Goal: Task Accomplishment & Management: Use online tool/utility

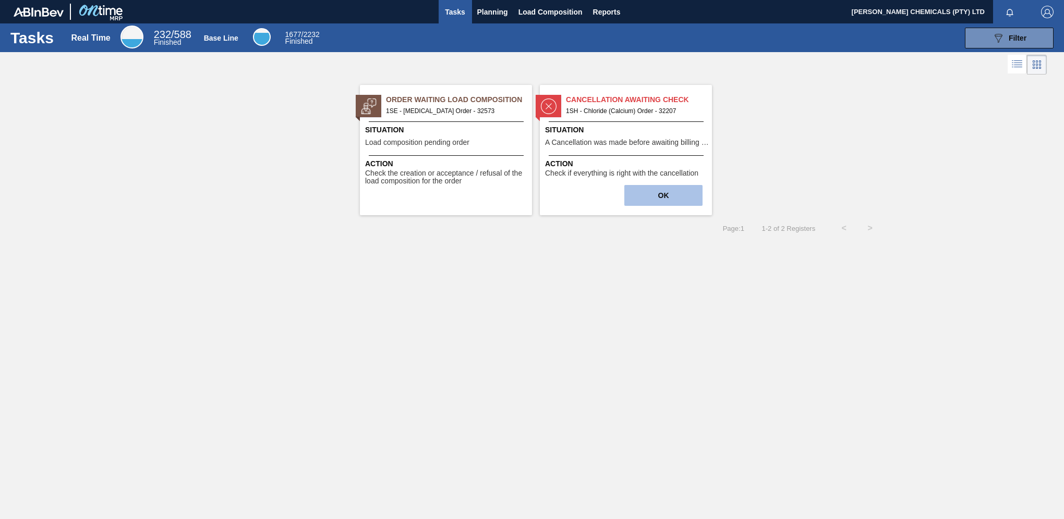
click at [652, 197] on button "OK" at bounding box center [663, 195] width 78 height 21
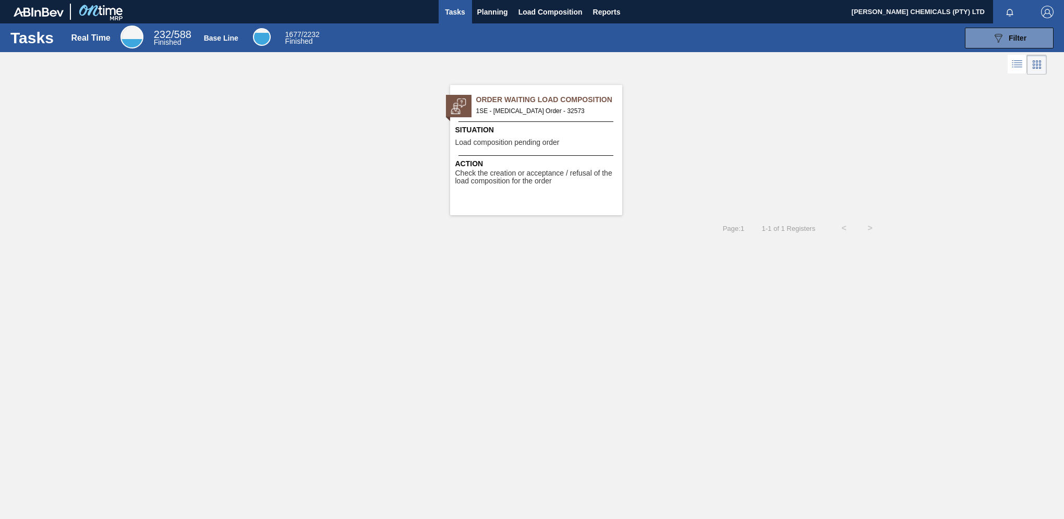
click at [454, 6] on span "Tasks" at bounding box center [455, 12] width 23 height 13
click at [495, 11] on span "Planning" at bounding box center [492, 12] width 31 height 13
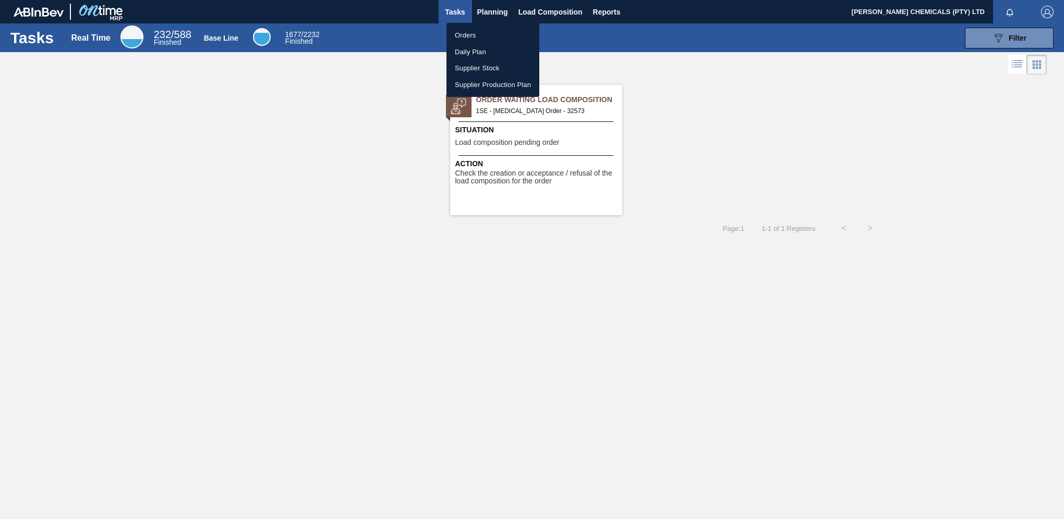
click at [463, 36] on li "Orders" at bounding box center [492, 35] width 93 height 17
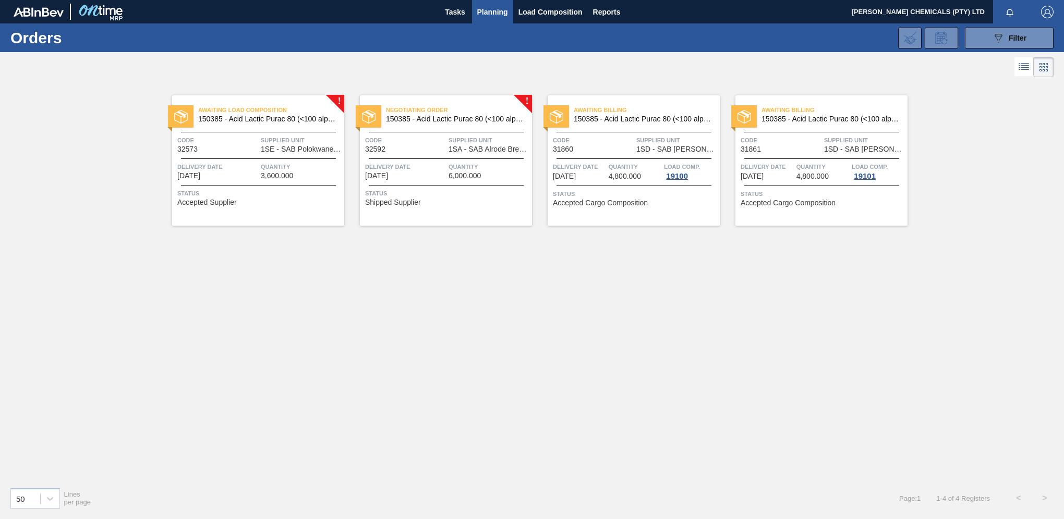
click at [248, 156] on div "Awaiting Load Composition 150385 - Acid Lactic Purac 80 (<100 alpha)(25kg) Code…" at bounding box center [258, 160] width 172 height 130
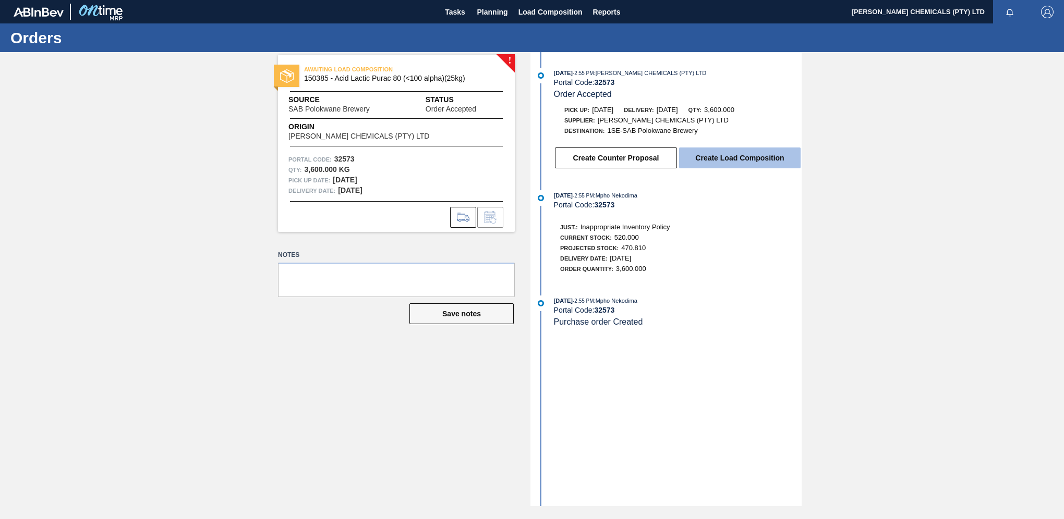
click at [740, 159] on button "Create Load Composition" at bounding box center [739, 158] width 121 height 21
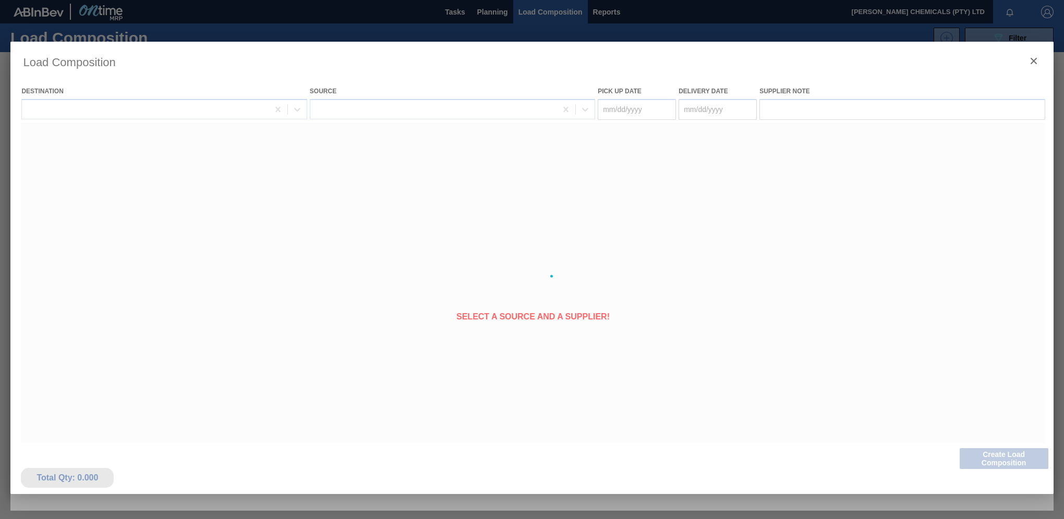
type Date "[DATE]"
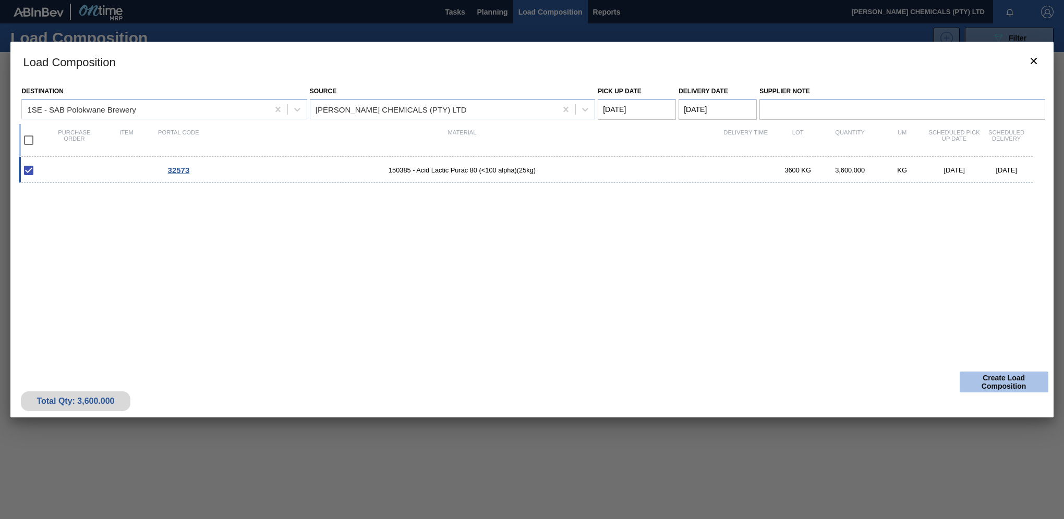
click at [1002, 379] on button "Create Load Composition" at bounding box center [1003, 382] width 89 height 21
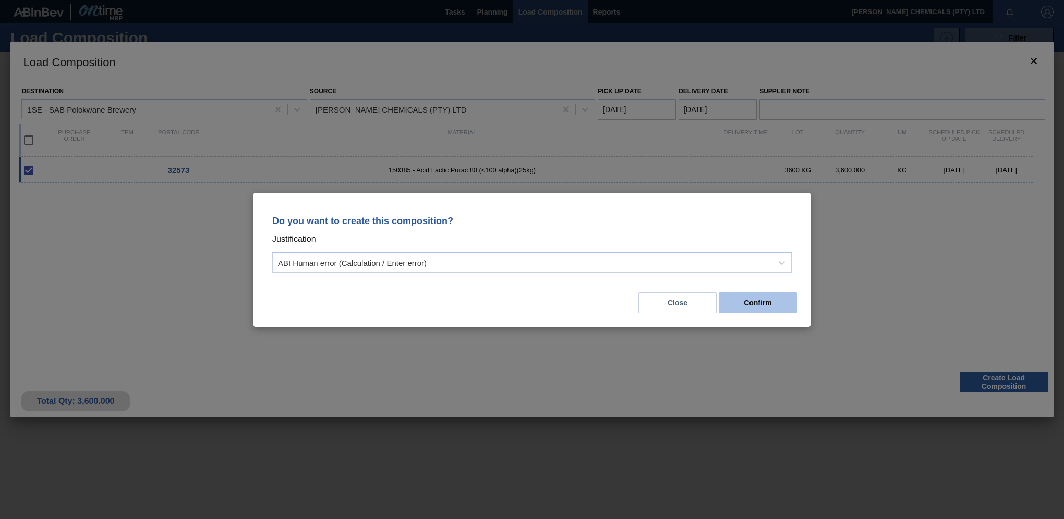
click at [735, 300] on button "Confirm" at bounding box center [758, 303] width 78 height 21
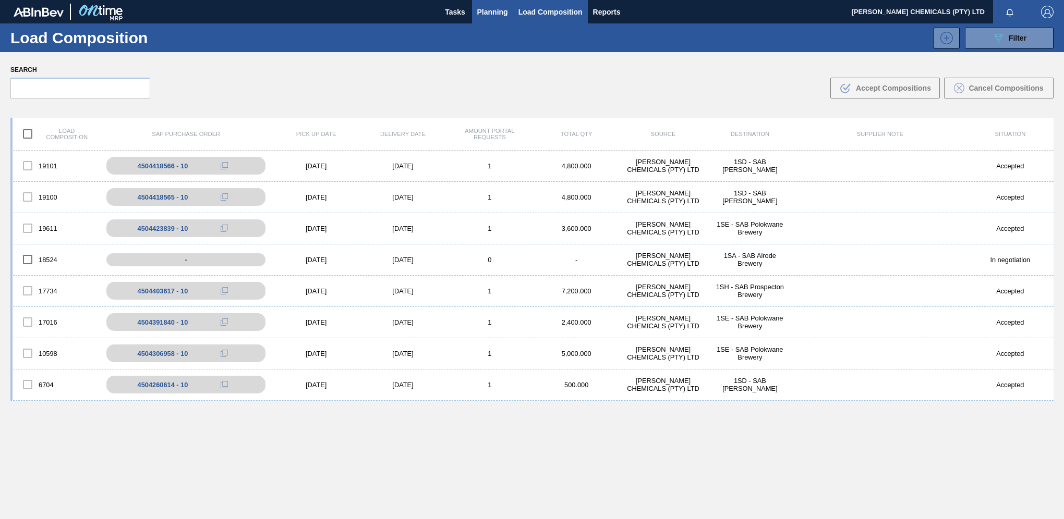
click at [485, 8] on span "Planning" at bounding box center [492, 12] width 31 height 13
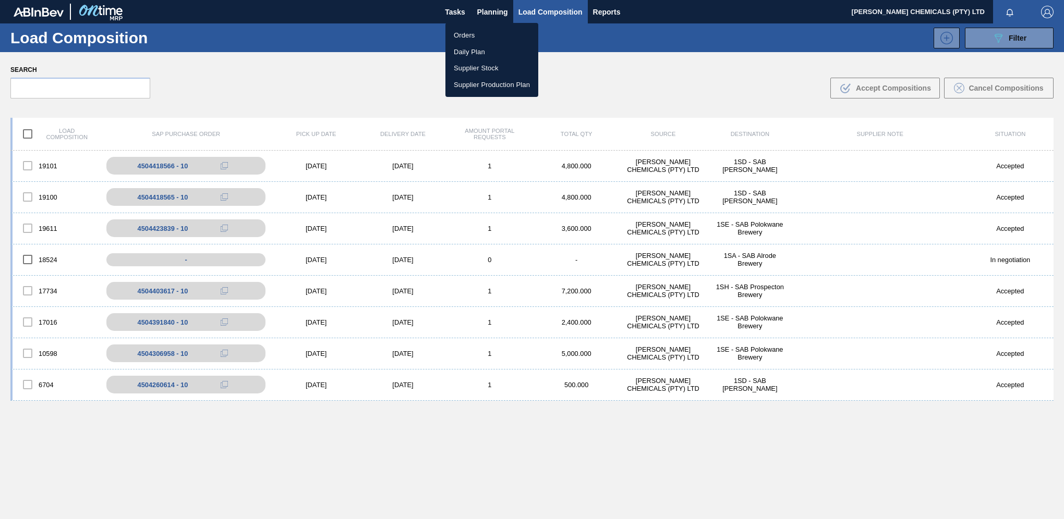
click at [479, 35] on li "Orders" at bounding box center [491, 35] width 93 height 17
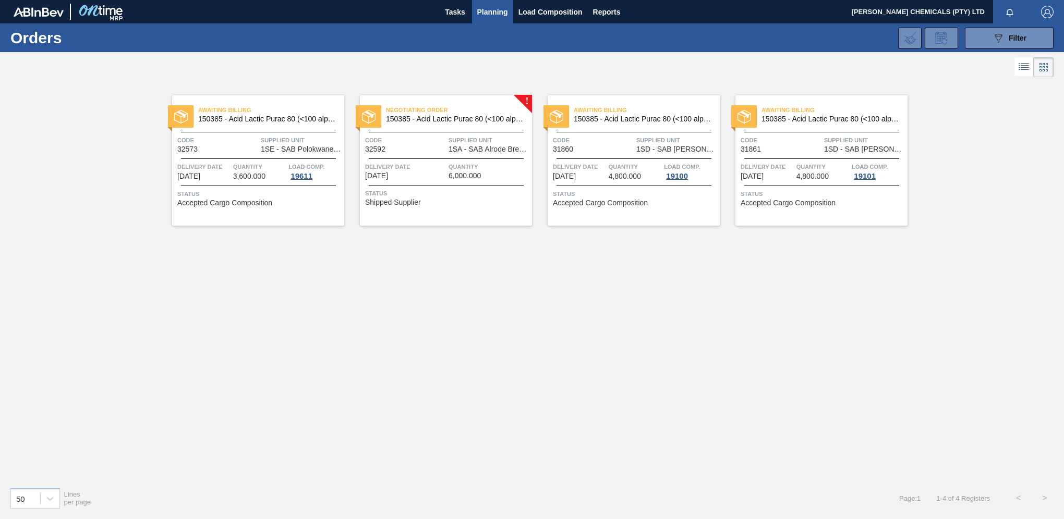
click at [451, 133] on div "Negotiating Order 150385 - Acid Lactic Purac 80 (<100 alpha)(25kg) Code 32592 S…" at bounding box center [446, 160] width 172 height 130
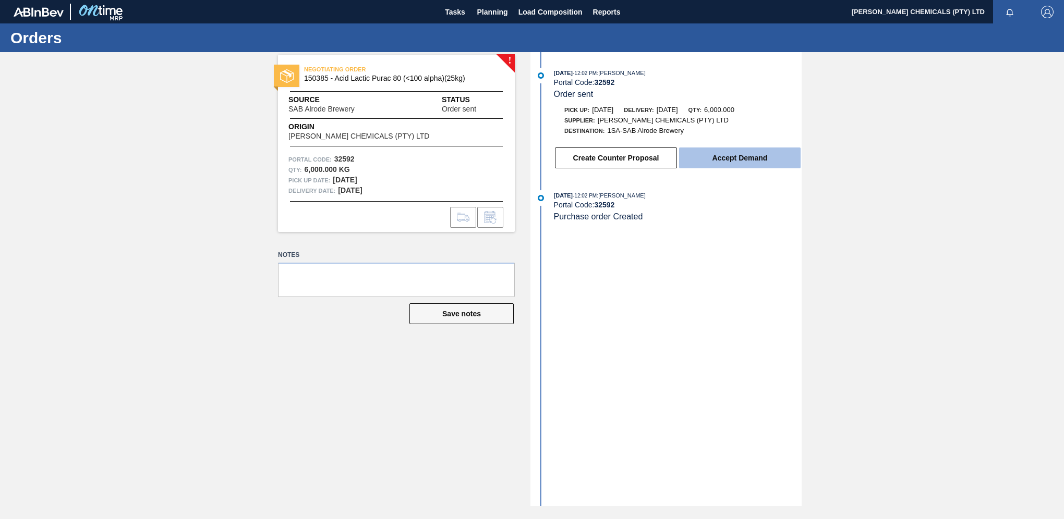
click at [730, 163] on button "Accept Demand" at bounding box center [739, 158] width 121 height 21
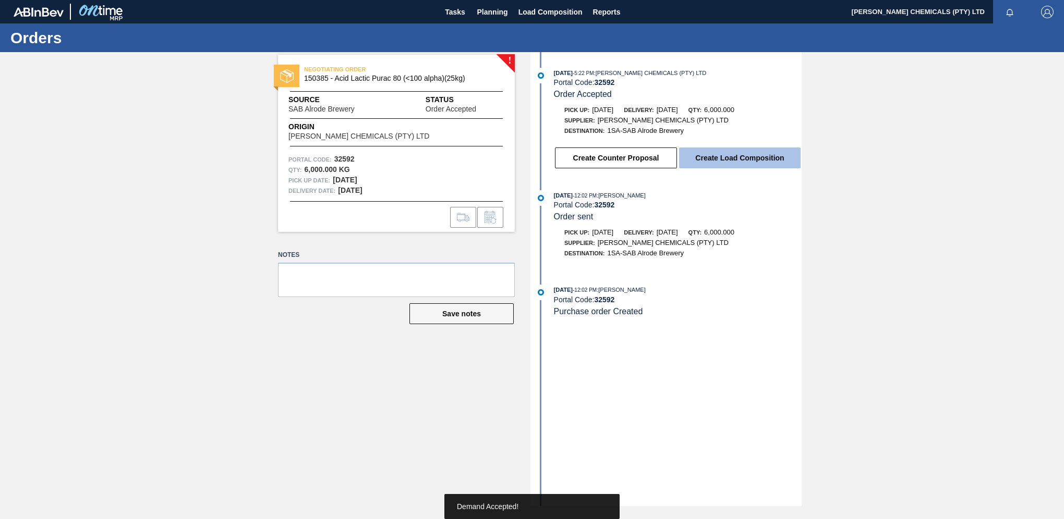
click at [716, 154] on button "Create Load Composition" at bounding box center [739, 158] width 121 height 21
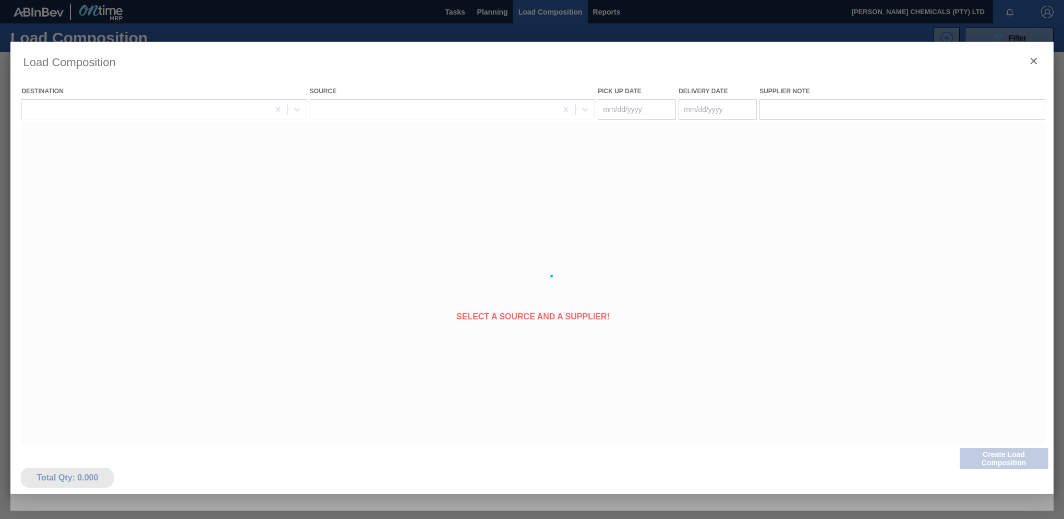
type Date "[DATE]"
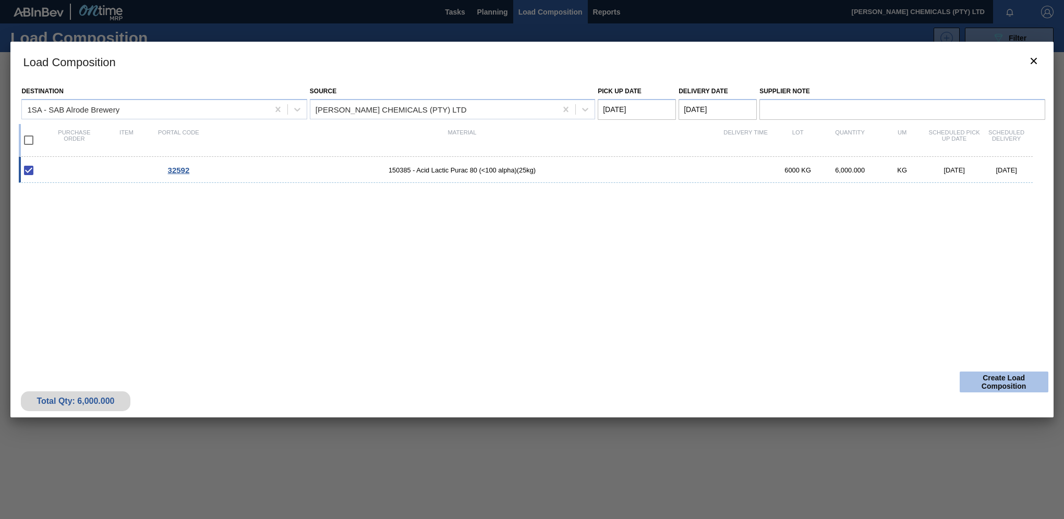
click at [974, 374] on button "Create Load Composition" at bounding box center [1003, 382] width 89 height 21
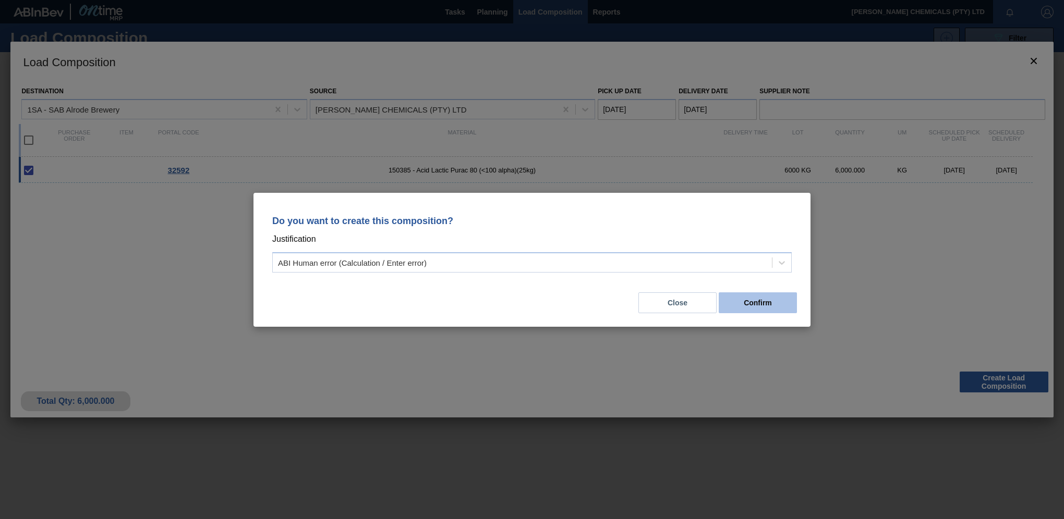
click at [735, 301] on button "Confirm" at bounding box center [758, 303] width 78 height 21
